Goal: Task Accomplishment & Management: Use online tool/utility

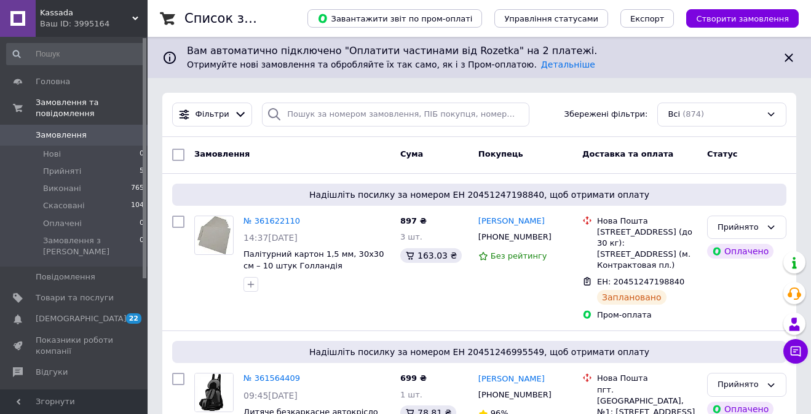
click at [72, 293] on span "Товари та послуги" at bounding box center [75, 298] width 78 height 11
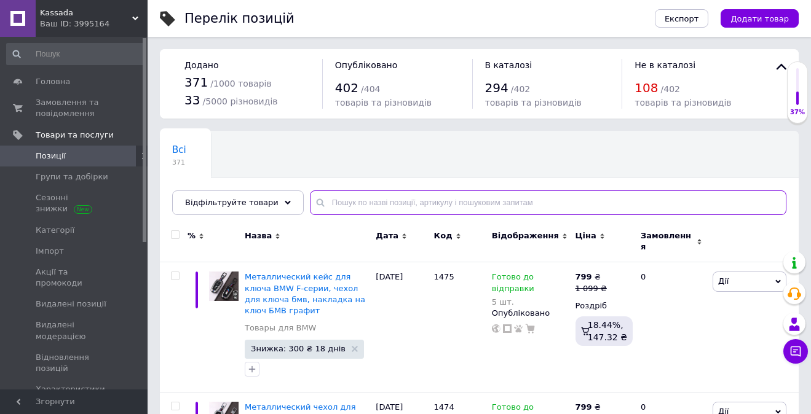
click at [357, 212] on input "text" at bounding box center [548, 203] width 476 height 25
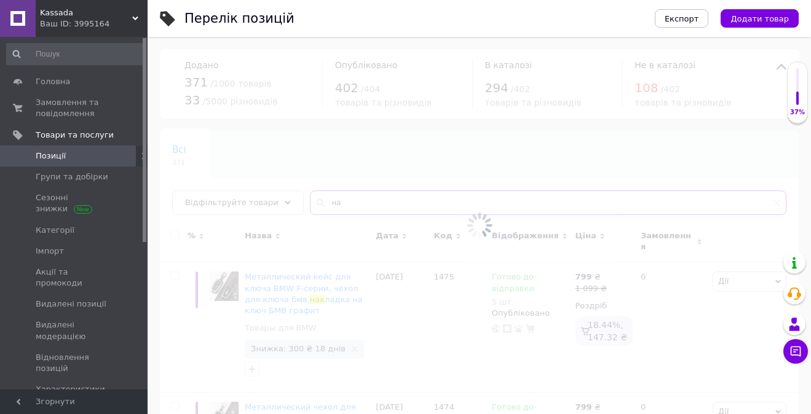
type input "н"
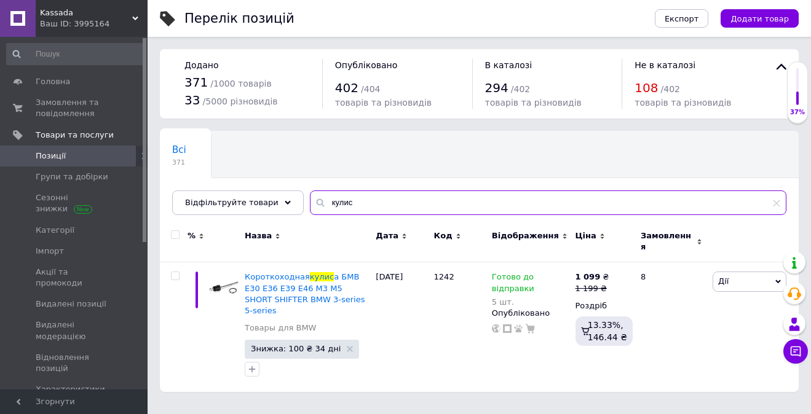
type input "кулис"
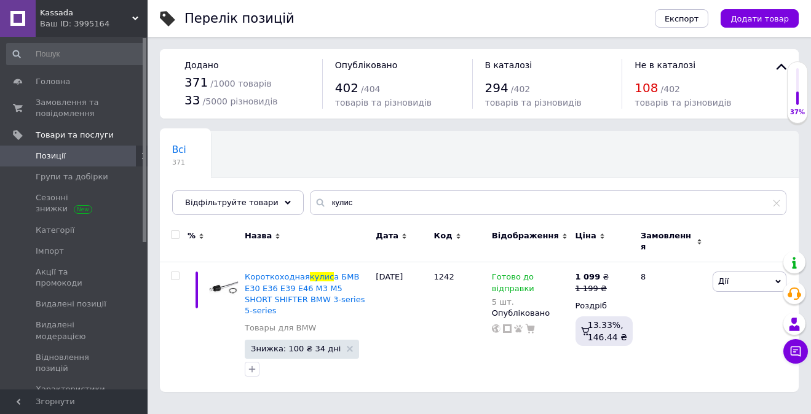
click at [100, 12] on span "Kassada" at bounding box center [86, 12] width 92 height 11
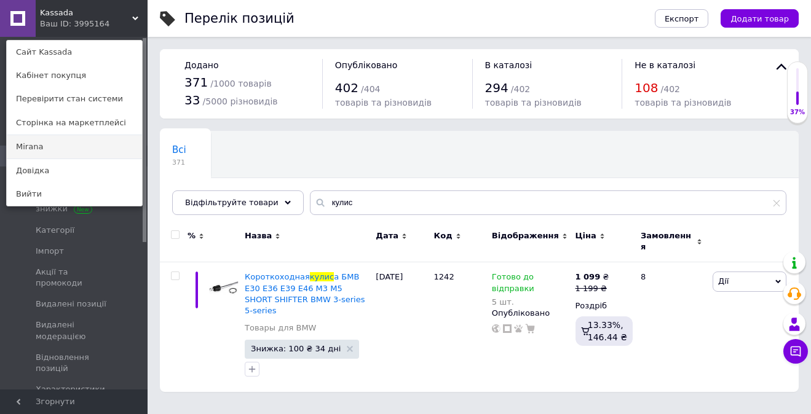
click at [84, 148] on link "Mirana" at bounding box center [74, 146] width 135 height 23
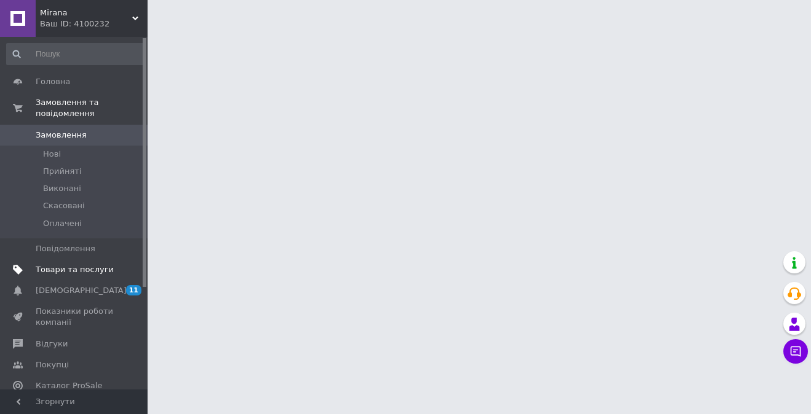
click at [77, 267] on span "Товари та послуги" at bounding box center [75, 269] width 78 height 11
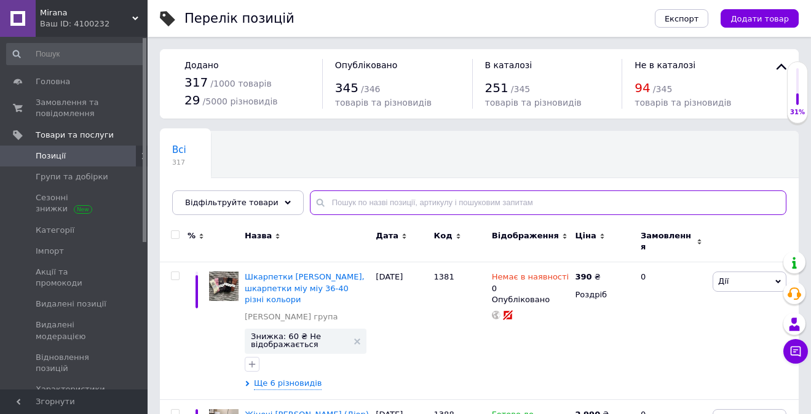
click at [376, 202] on input "text" at bounding box center [548, 203] width 476 height 25
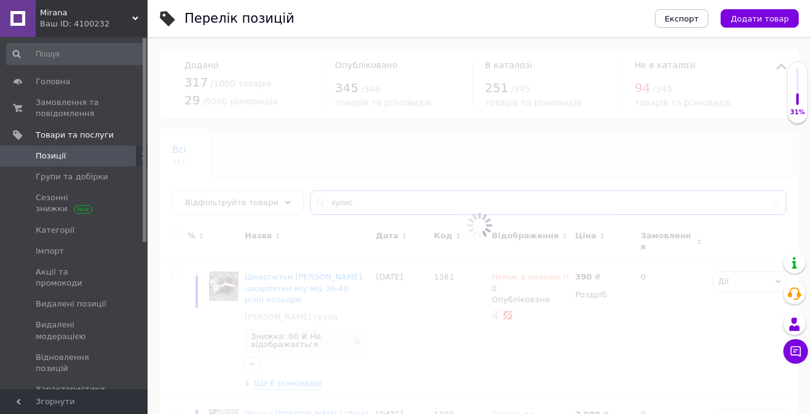
type input "кулис"
